Goal: Navigation & Orientation: Find specific page/section

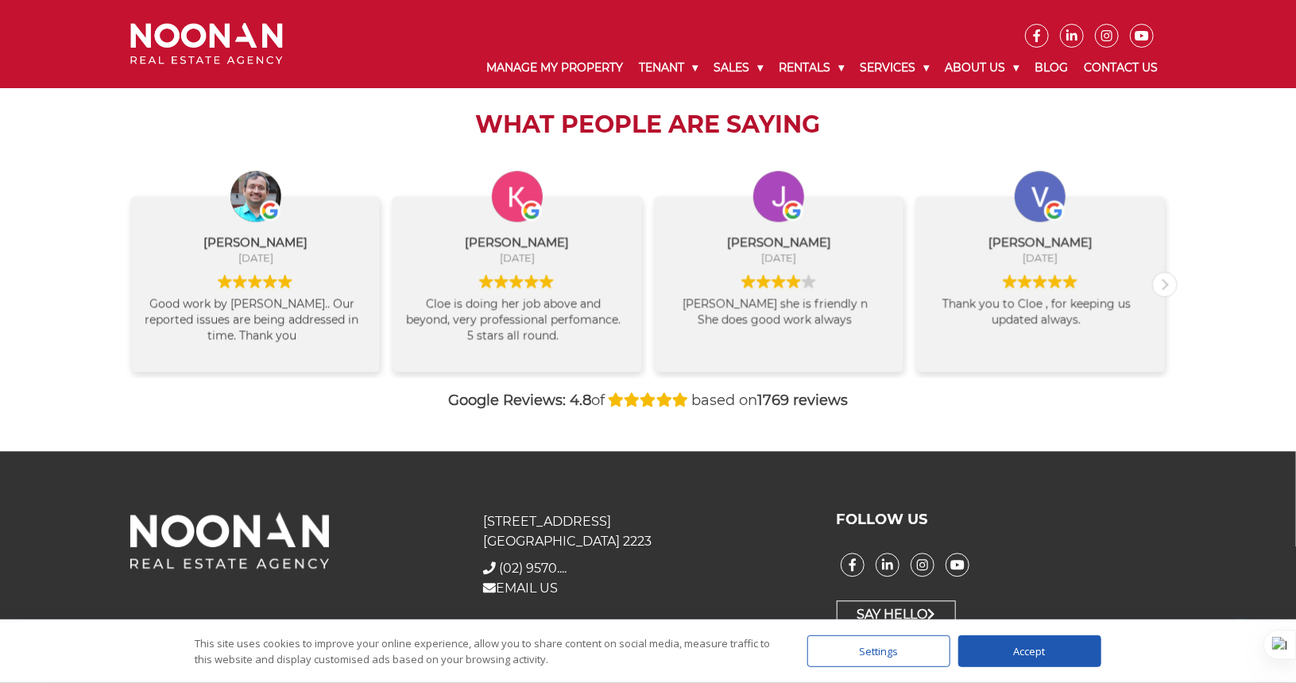
scroll to position [1680, 0]
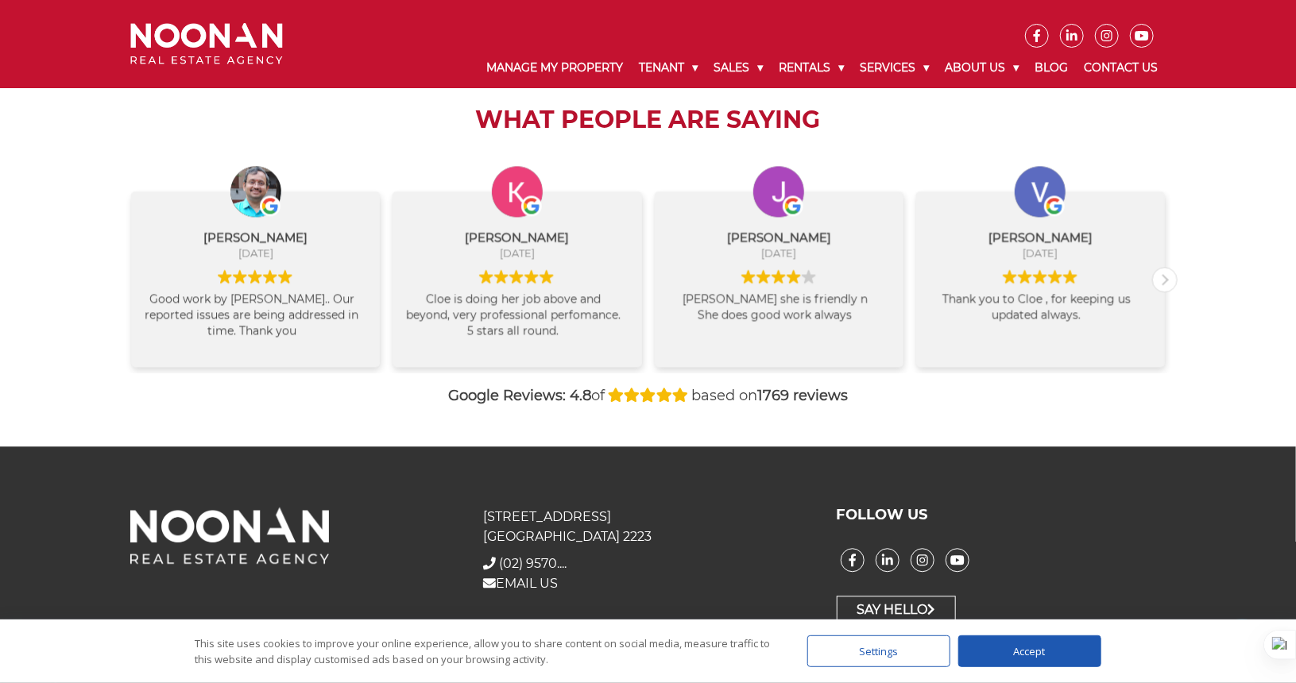
click at [1022, 647] on div "Accept" at bounding box center [1029, 652] width 143 height 32
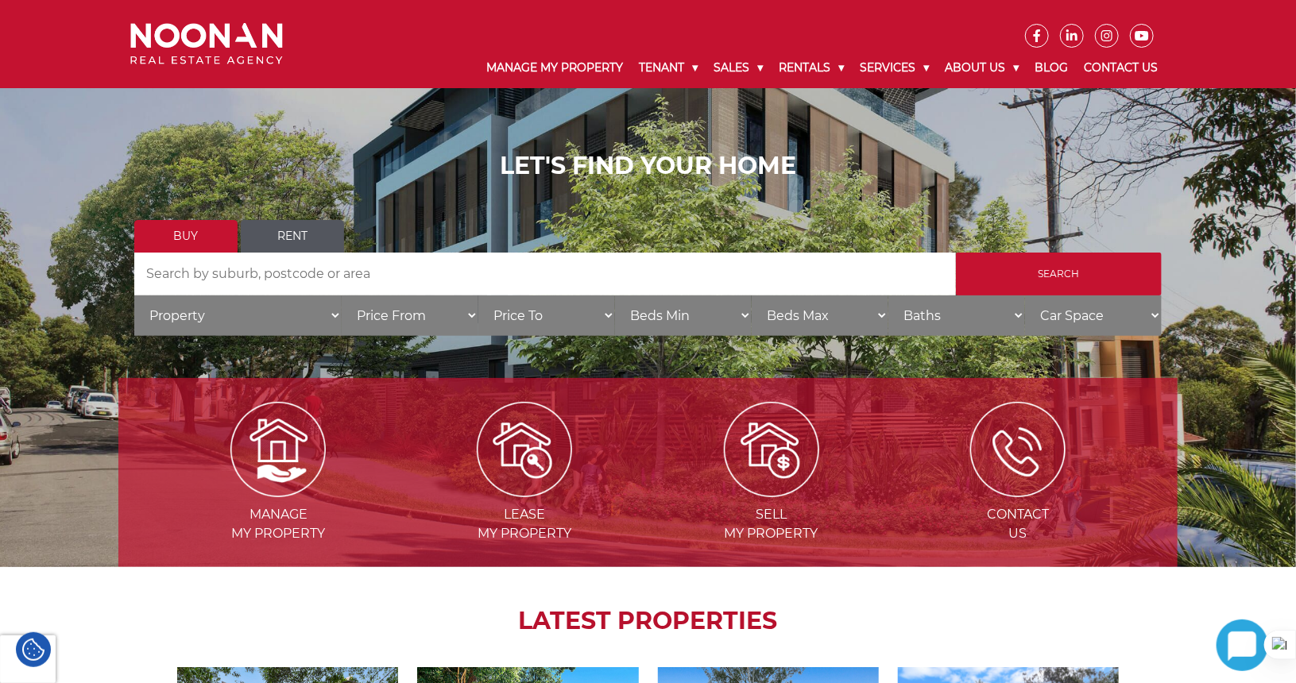
scroll to position [0, 0]
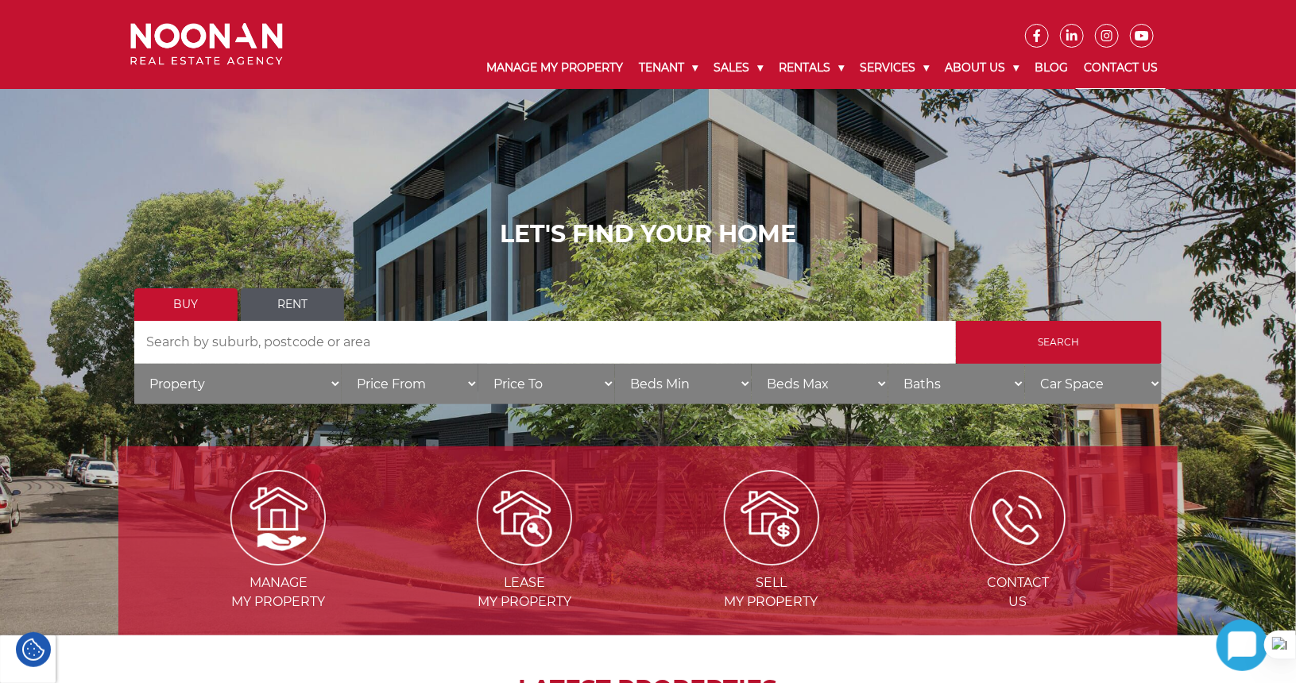
click at [1106, 64] on link "Contact Us" at bounding box center [1121, 68] width 90 height 41
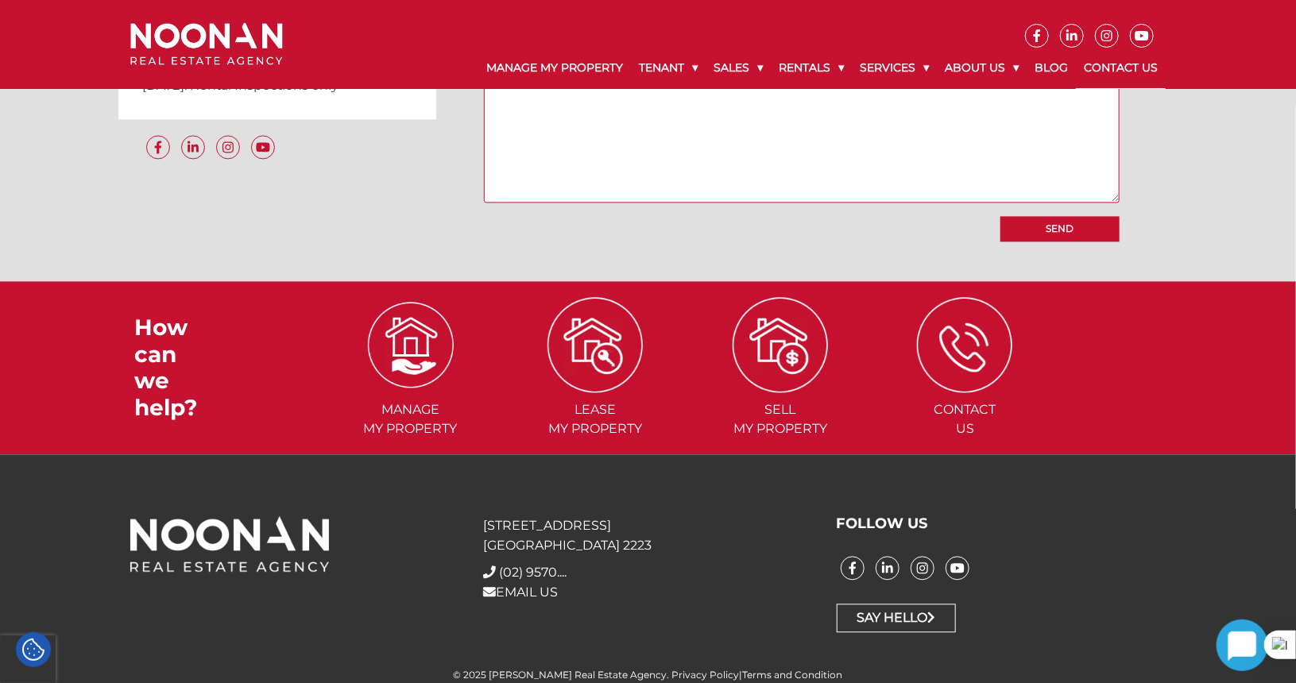
scroll to position [1518, 0]
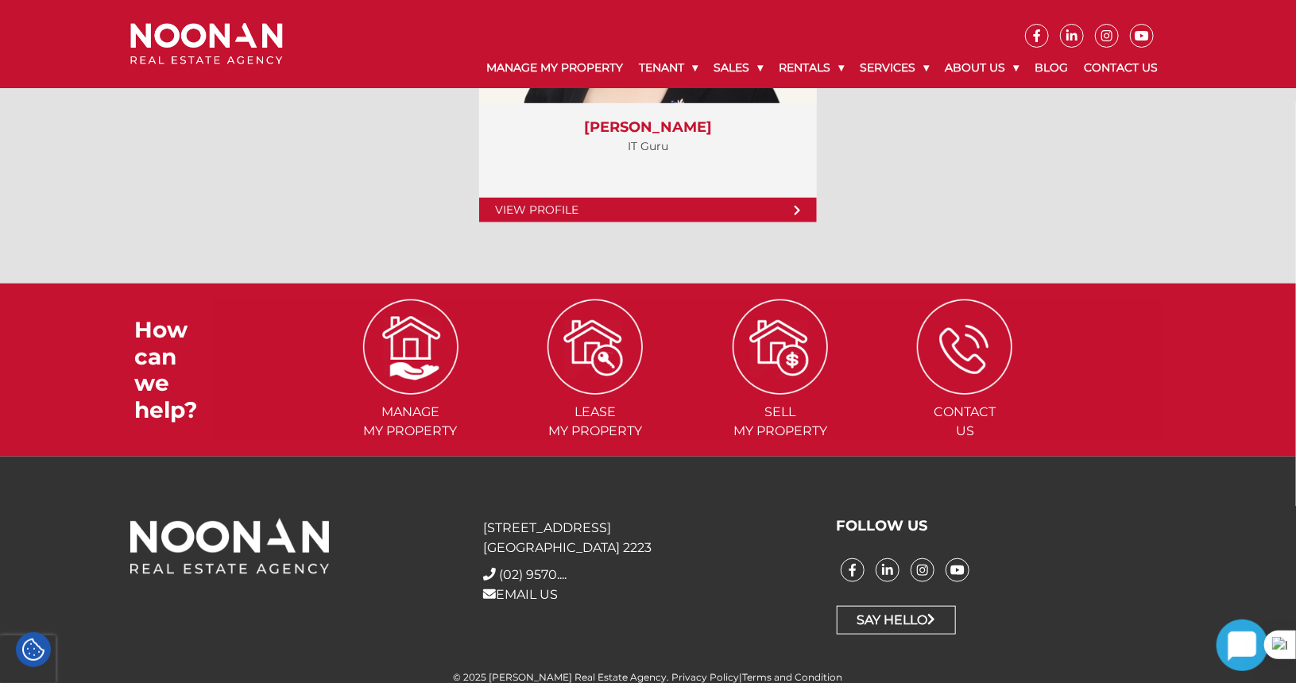
scroll to position [6565, 0]
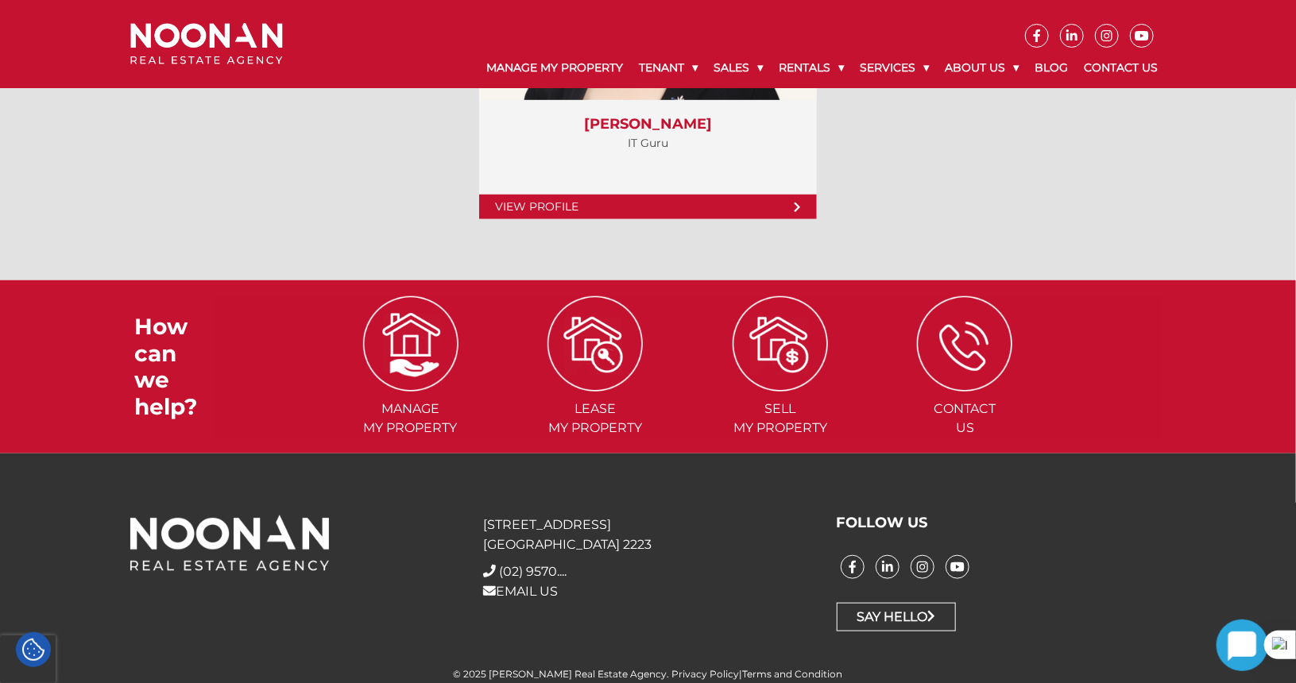
click at [226, 54] on img at bounding box center [206, 44] width 153 height 42
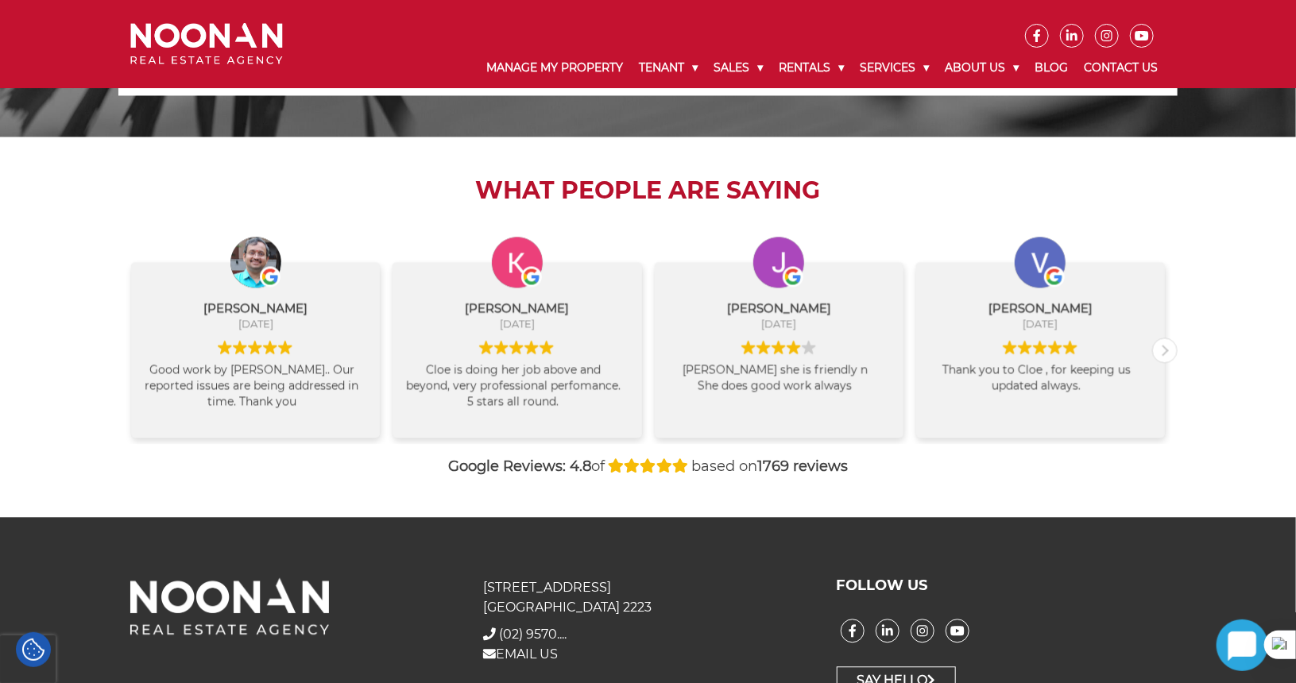
scroll to position [1680, 0]
